Goal: Information Seeking & Learning: Understand process/instructions

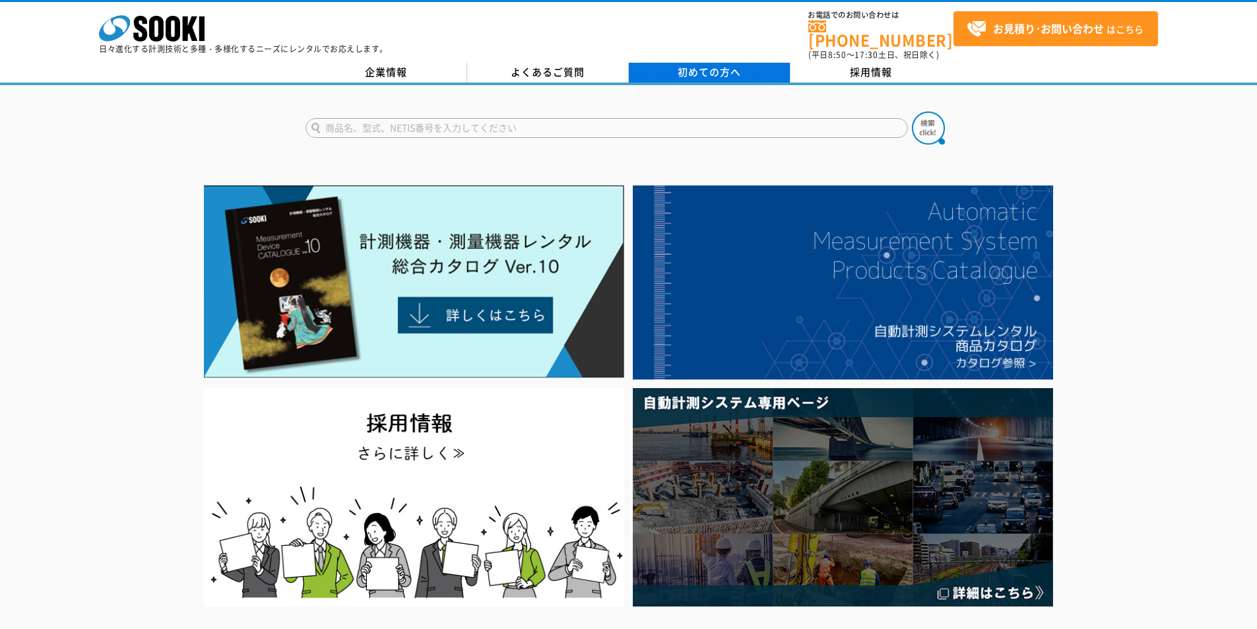
click at [748, 72] on link "初めての方へ" at bounding box center [710, 73] width 162 height 20
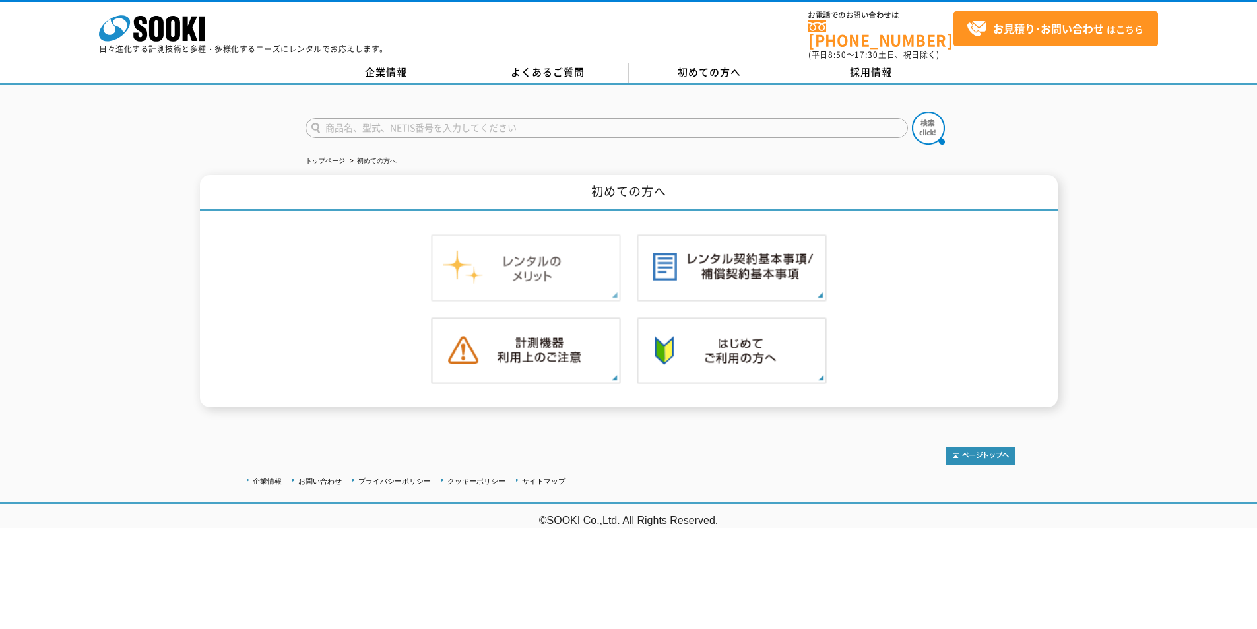
click at [585, 264] on img at bounding box center [526, 267] width 190 height 67
click at [655, 253] on img at bounding box center [732, 267] width 190 height 67
click at [517, 338] on img at bounding box center [526, 350] width 190 height 67
click at [669, 355] on img at bounding box center [732, 350] width 190 height 67
click at [145, 35] on icon at bounding box center [140, 29] width 14 height 26
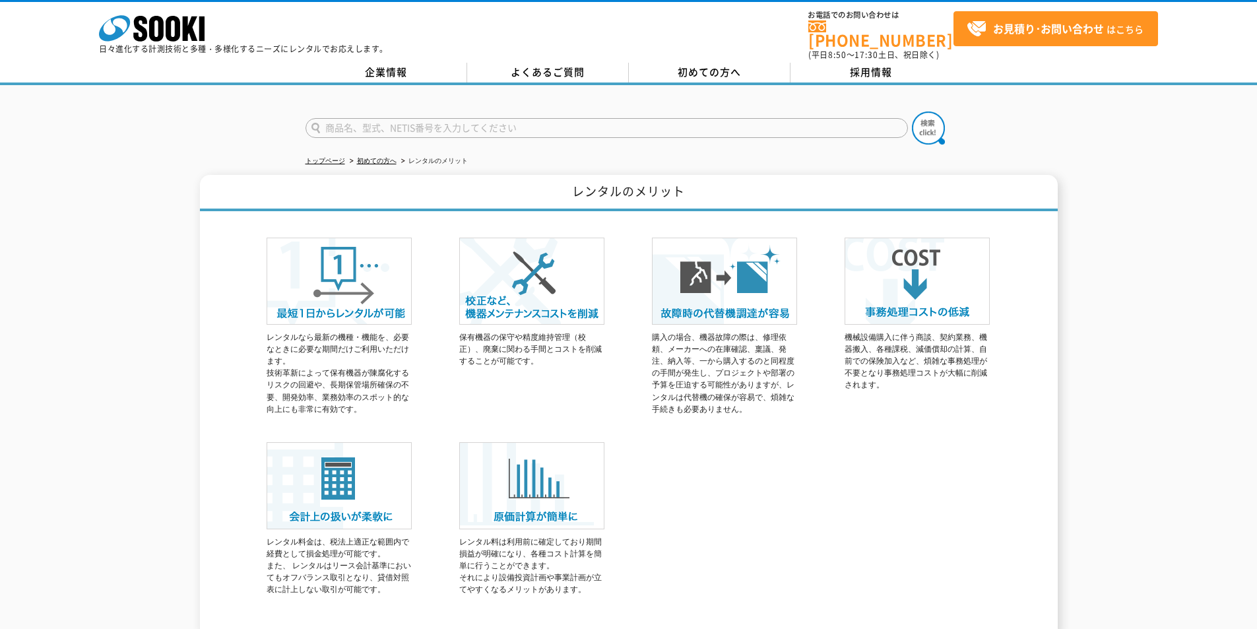
scroll to position [124, 0]
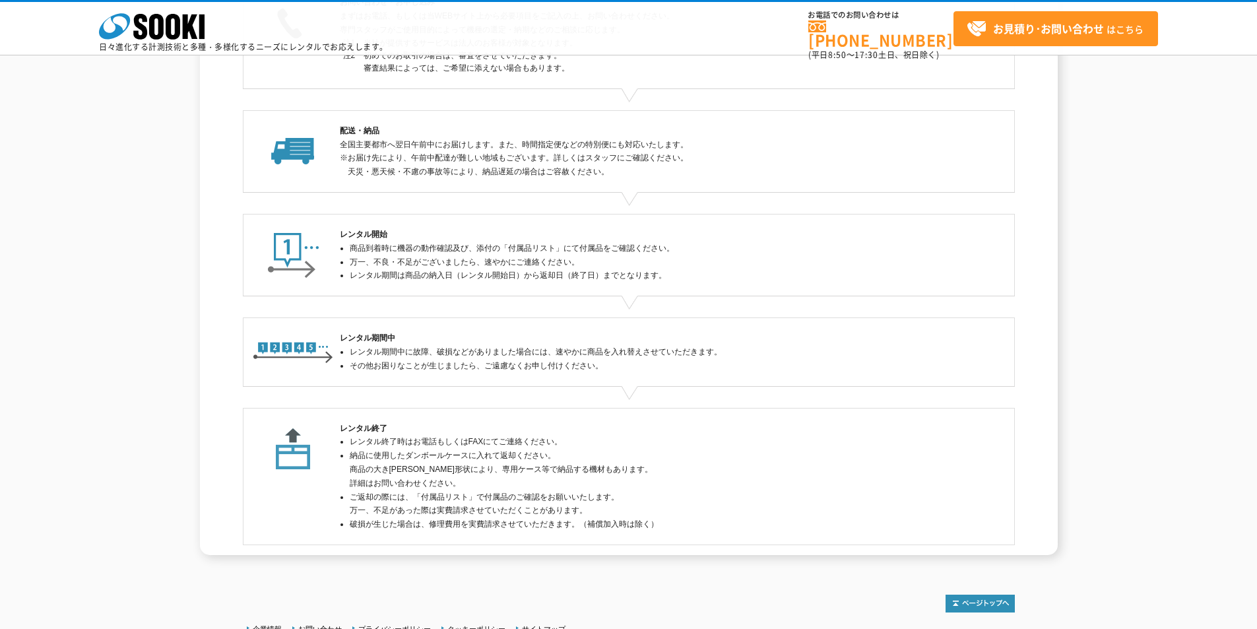
scroll to position [246, 0]
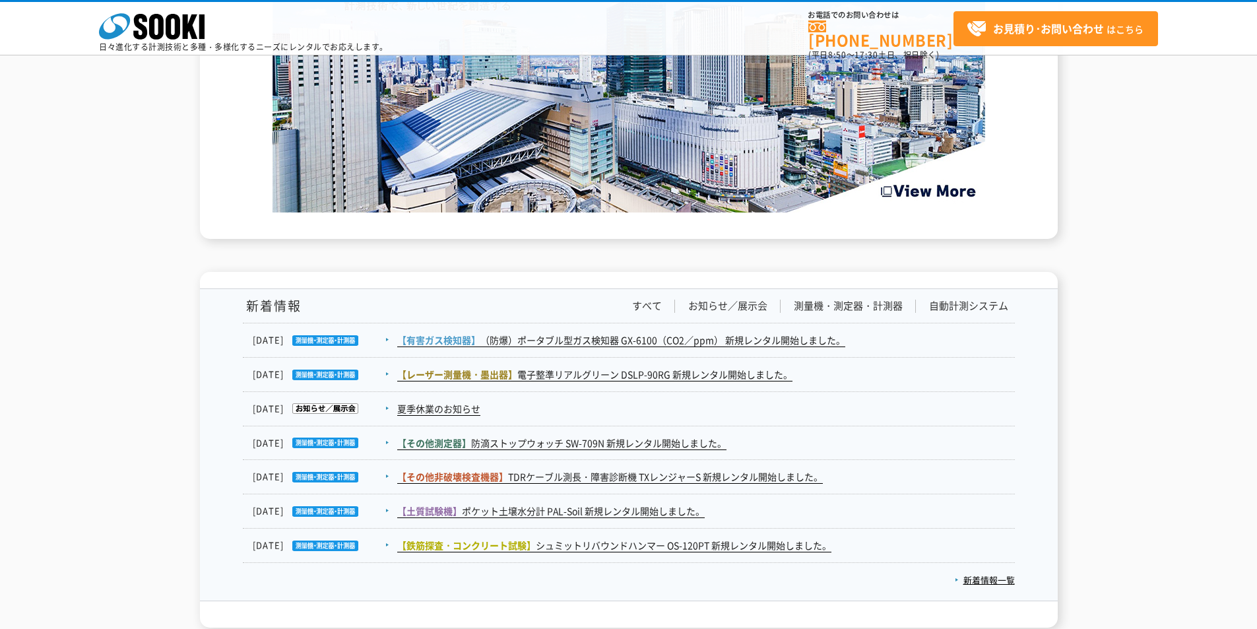
scroll to position [2244, 0]
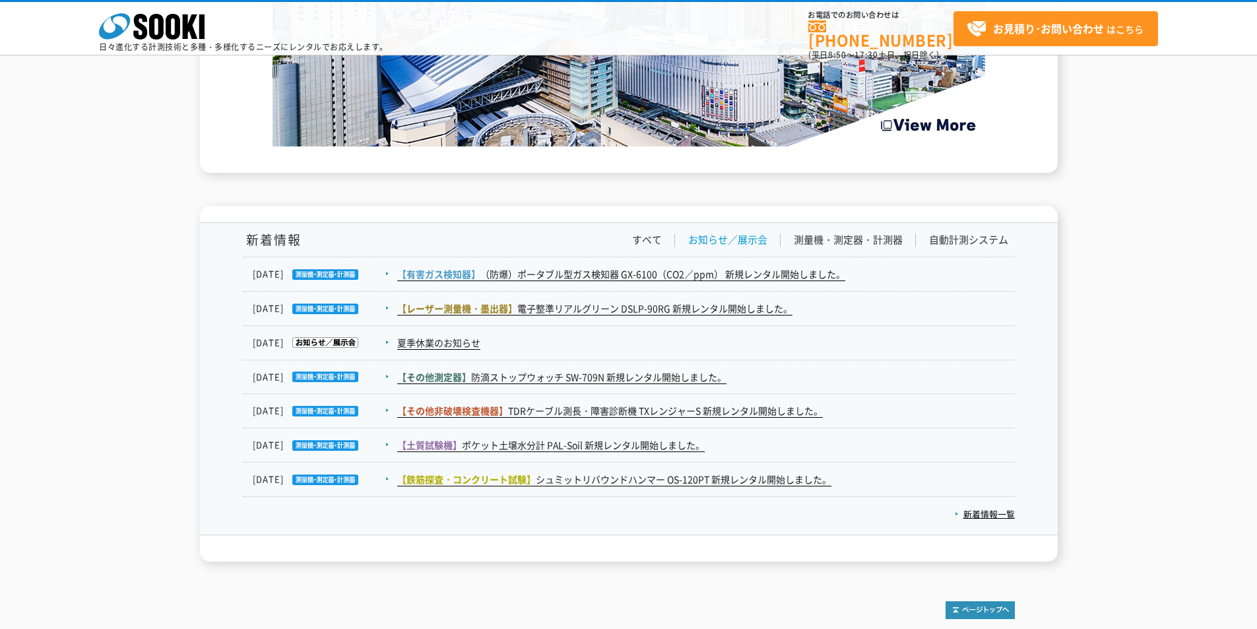
click at [747, 244] on link "お知らせ／展示会" at bounding box center [727, 240] width 79 height 14
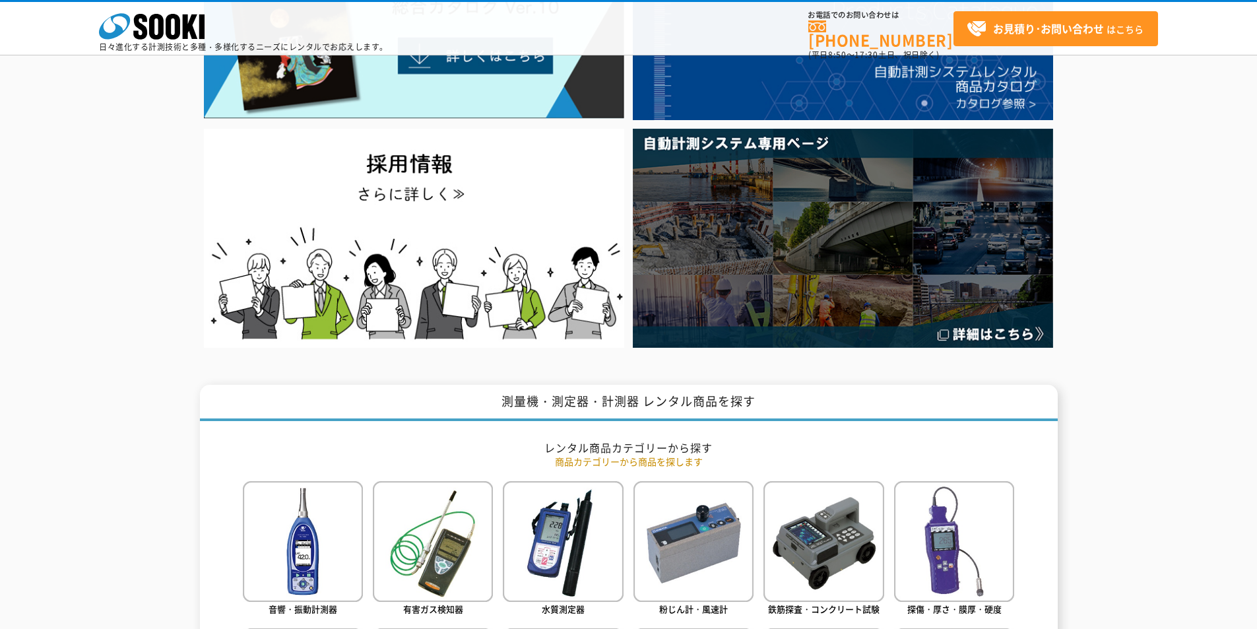
scroll to position [132, 0]
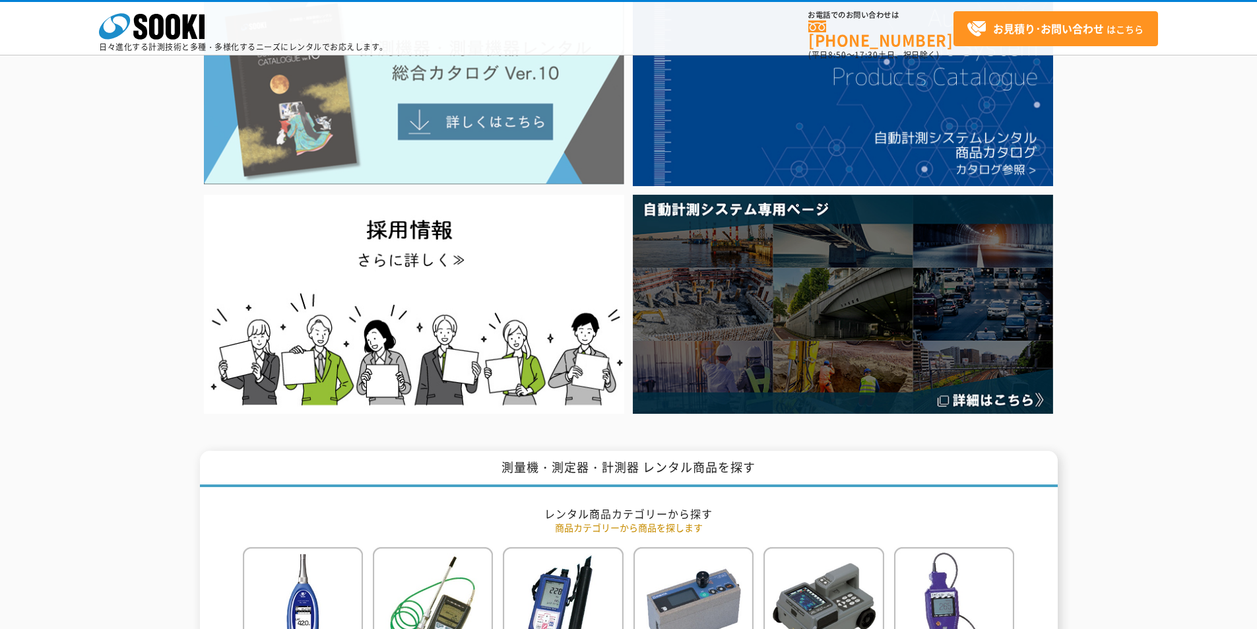
click at [493, 133] on img at bounding box center [414, 88] width 420 height 193
